Goal: Find specific page/section: Find specific page/section

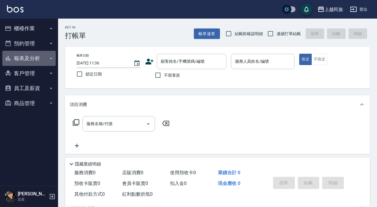
click at [29, 59] on button "報表及分析" at bounding box center [28, 58] width 53 height 15
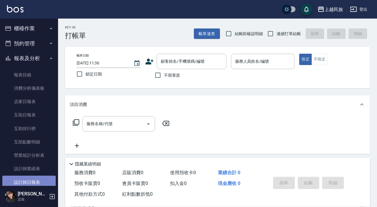
click at [30, 178] on link "設計師日報表" at bounding box center [28, 182] width 53 height 13
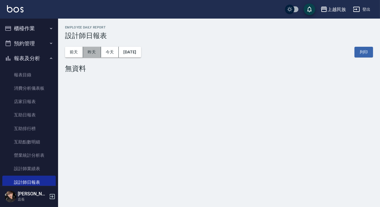
click at [87, 47] on button "昨天" at bounding box center [92, 52] width 18 height 11
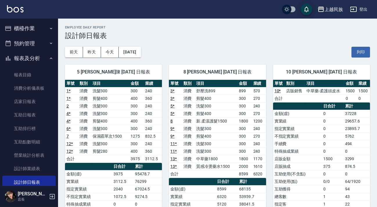
click at [48, 61] on button "報表及分析" at bounding box center [28, 58] width 53 height 15
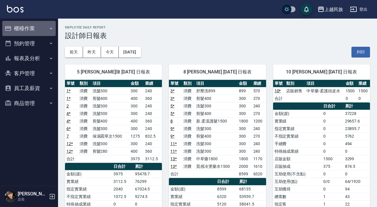
click at [45, 28] on button "櫃檯作業" at bounding box center [28, 28] width 53 height 15
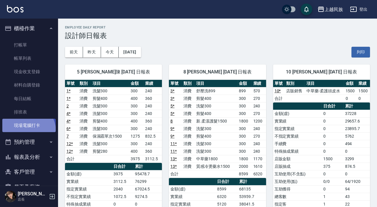
click at [25, 132] on link "現場電腦打卡" at bounding box center [28, 125] width 53 height 13
